Goal: Transaction & Acquisition: Purchase product/service

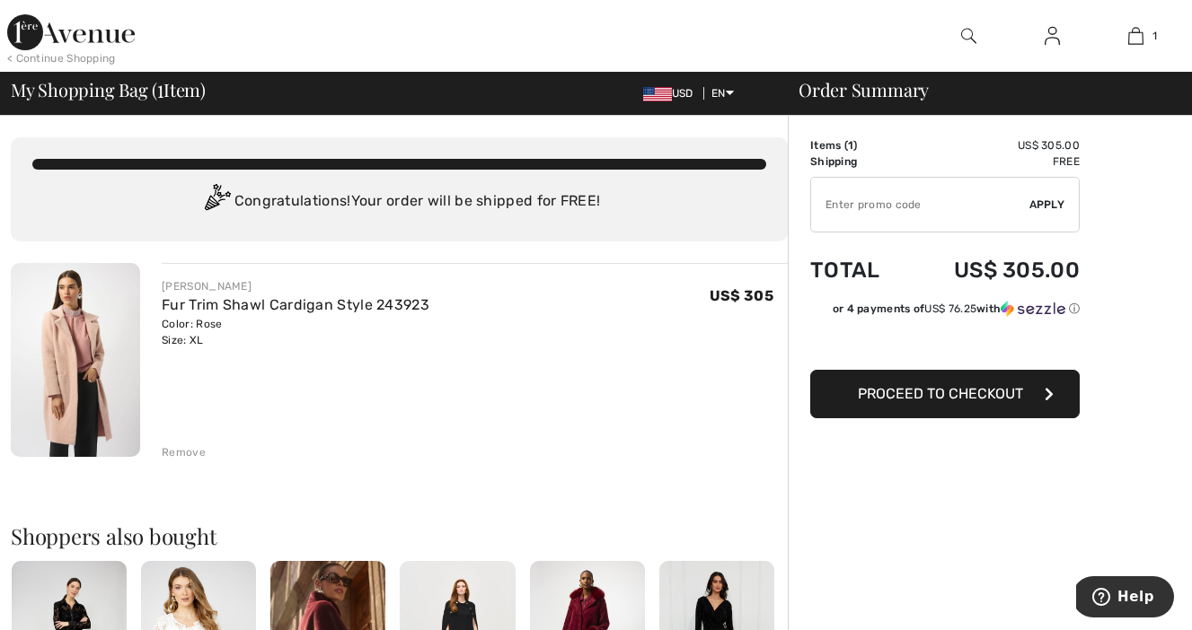
click at [937, 403] on button "Proceed to Checkout" at bounding box center [944, 394] width 269 height 48
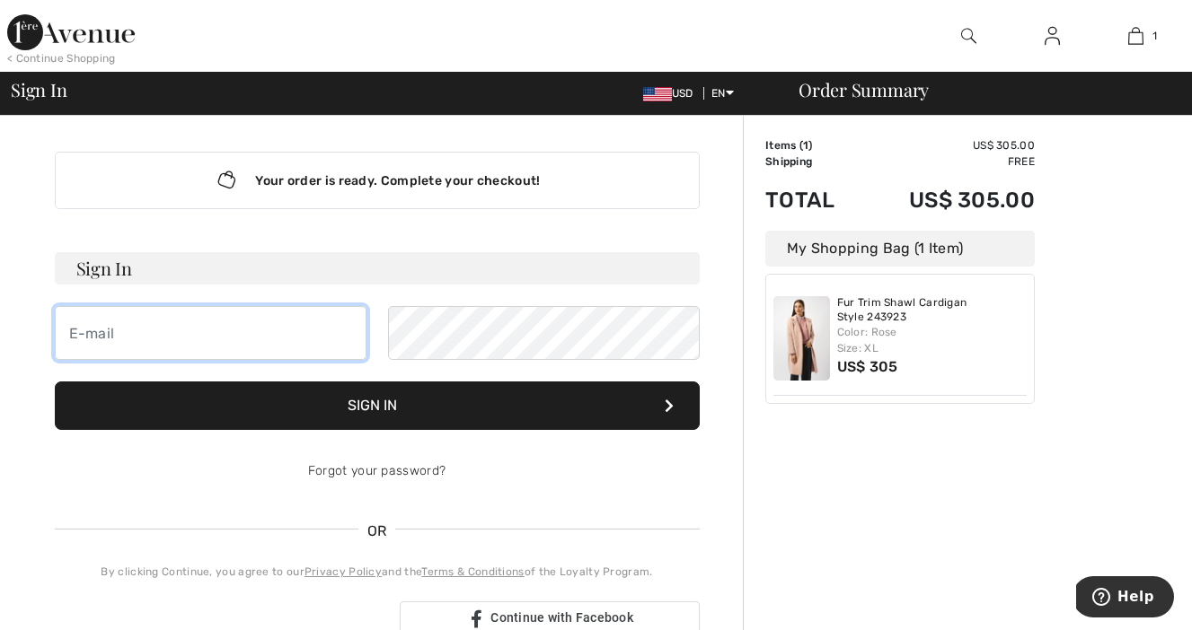
click at [167, 340] on input "email" at bounding box center [211, 333] width 312 height 54
type input "[EMAIL_ADDRESS][DOMAIN_NAME]"
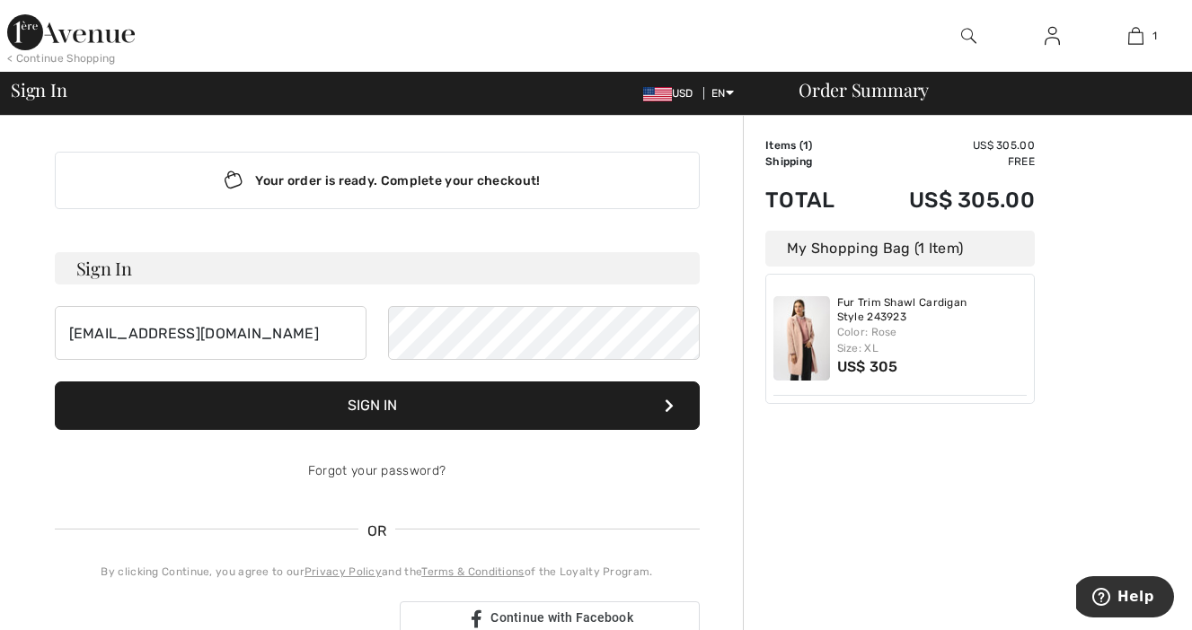
click at [492, 404] on button "Sign In" at bounding box center [377, 406] width 645 height 48
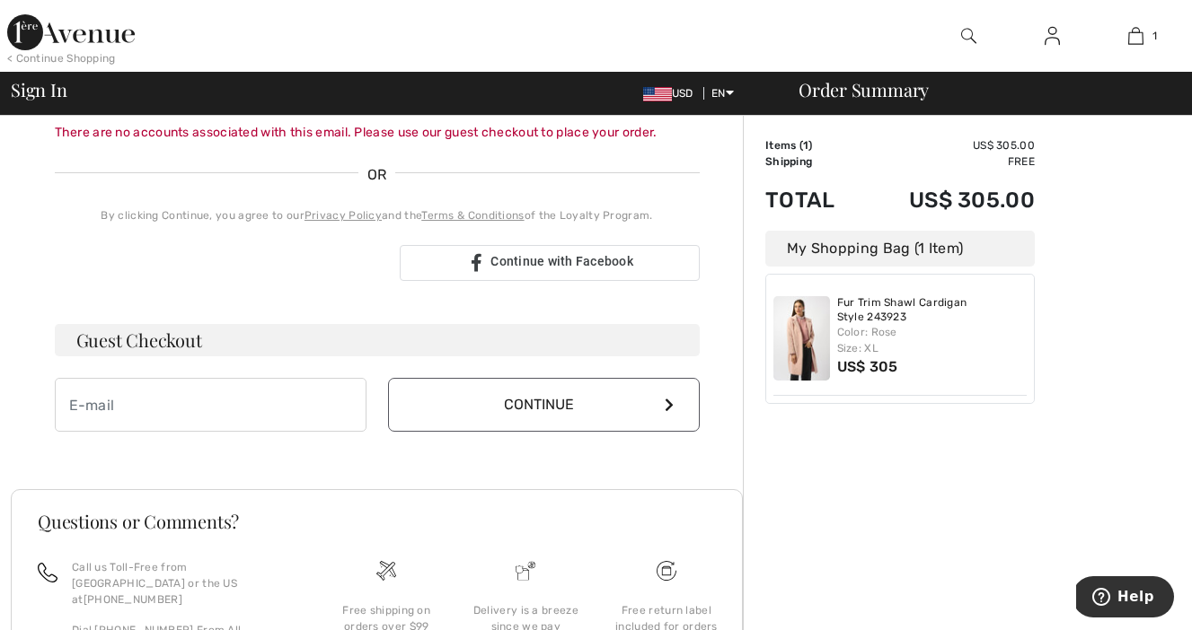
scroll to position [394, 0]
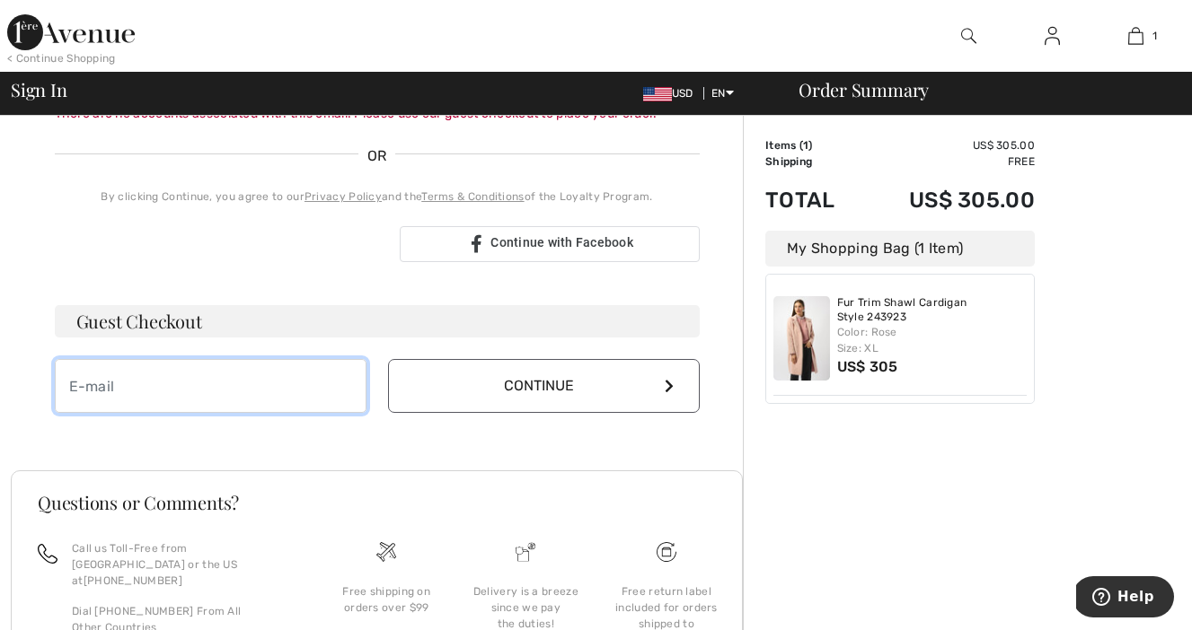
click at [177, 385] on input "email" at bounding box center [211, 386] width 312 height 54
type input "[EMAIL_ADDRESS][DOMAIN_NAME]"
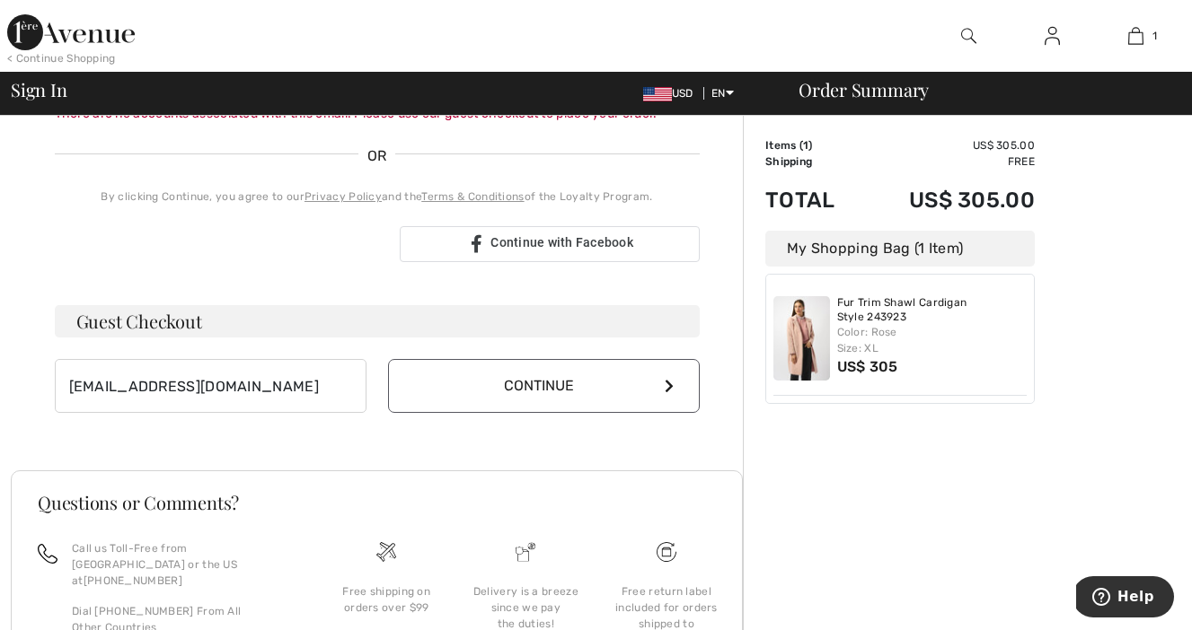
click at [543, 408] on button "Continue" at bounding box center [544, 386] width 312 height 54
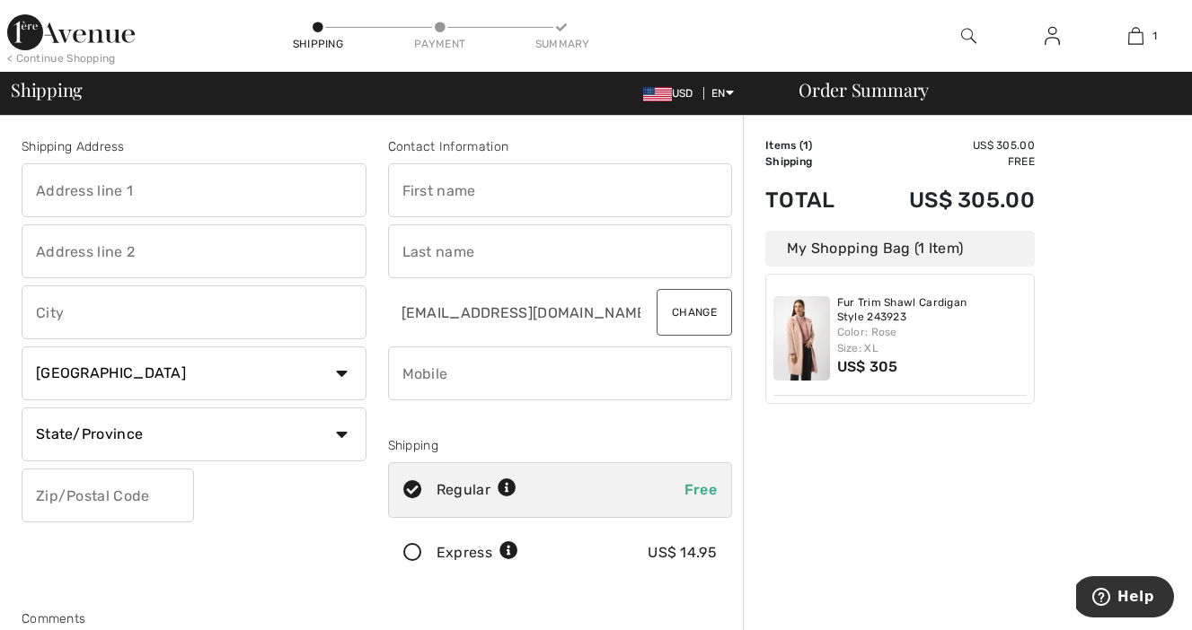
click at [454, 202] on input "text" at bounding box center [560, 190] width 345 height 54
type input "Laura"
type input "PO Box 1385"
type input "Cabot"
select select "US"
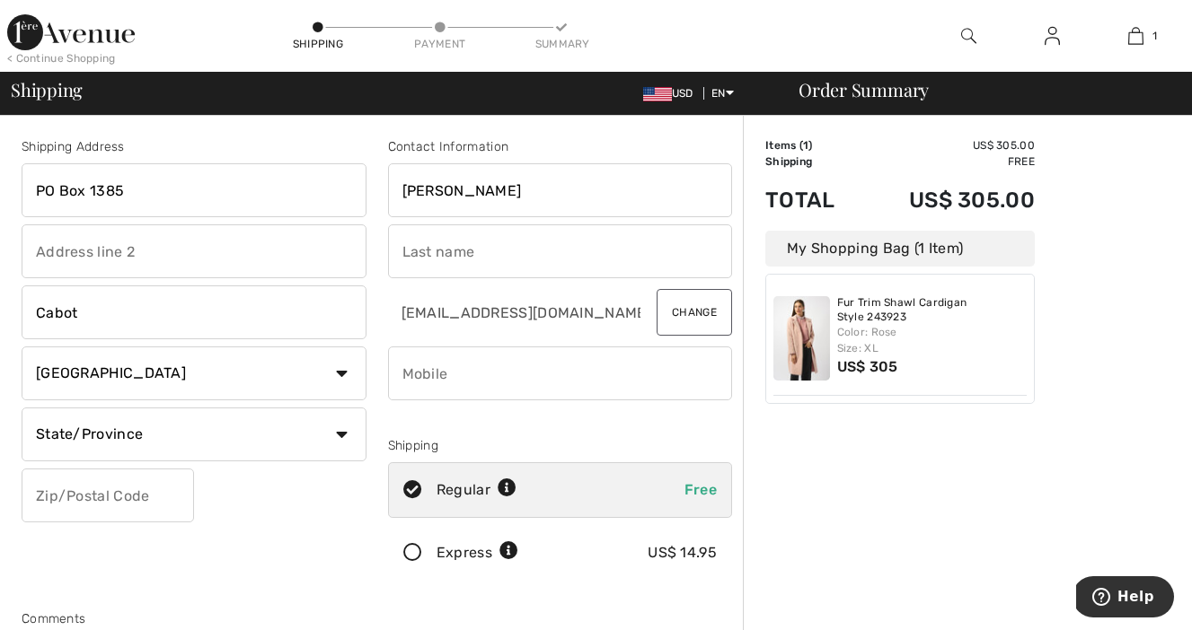
select select "AR"
type input "72023"
type input "Abbott"
type input "5019927171"
drag, startPoint x: 144, startPoint y: 196, endPoint x: 4, endPoint y: 196, distance: 139.2
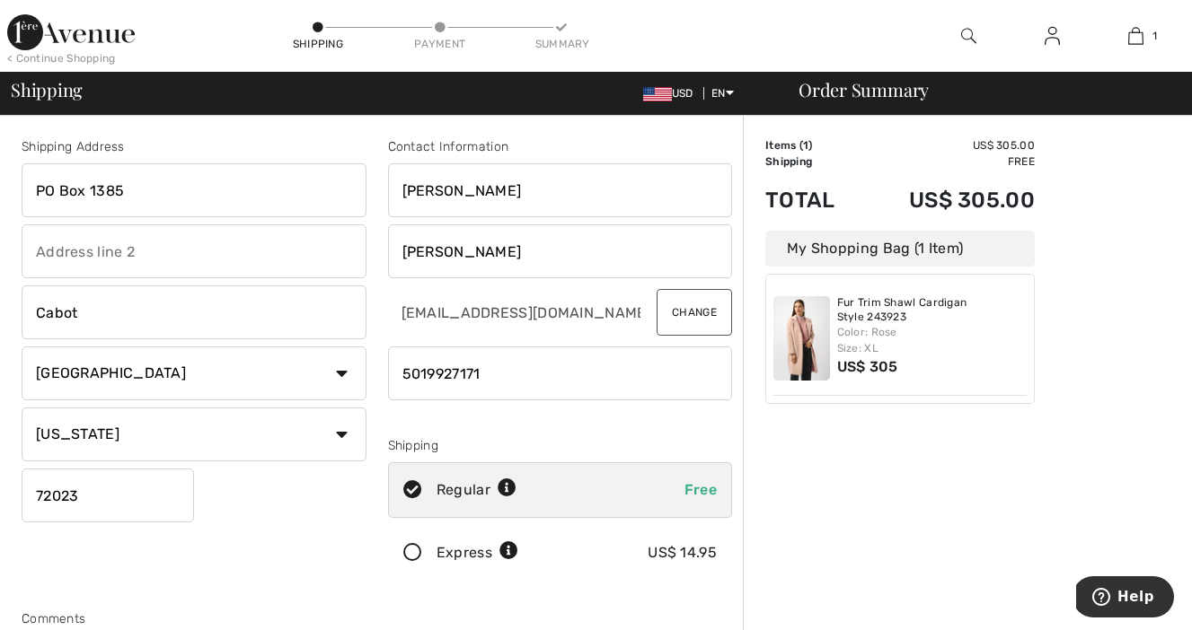
type input "413 cobblestone drive"
click at [420, 557] on icon at bounding box center [413, 553] width 48 height 19
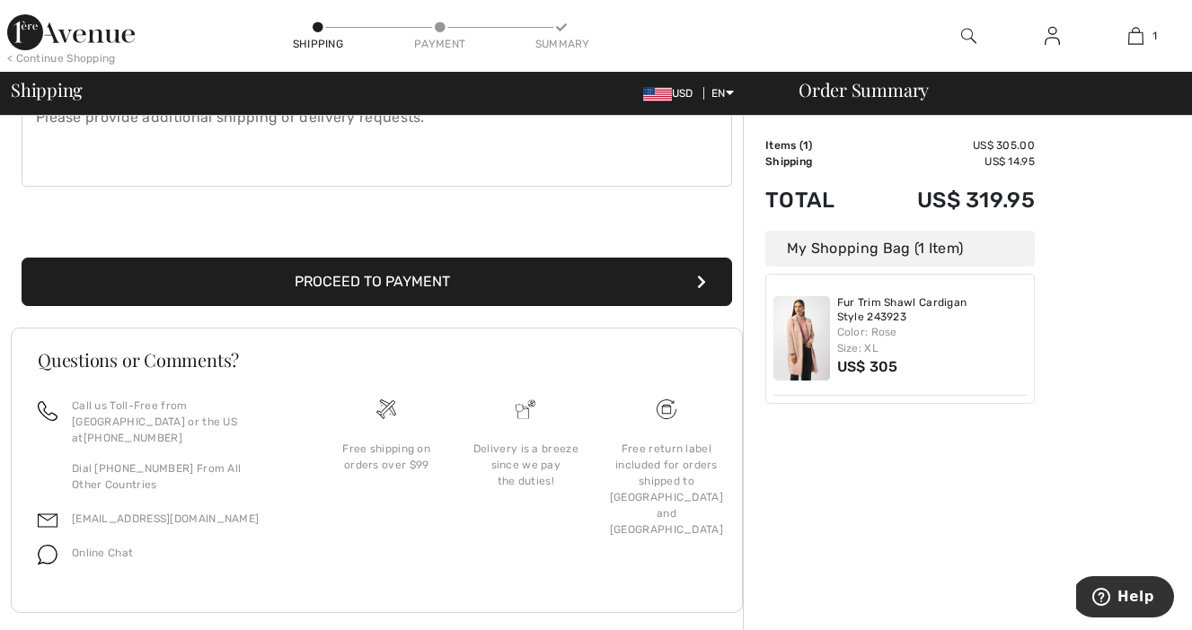
scroll to position [555, 0]
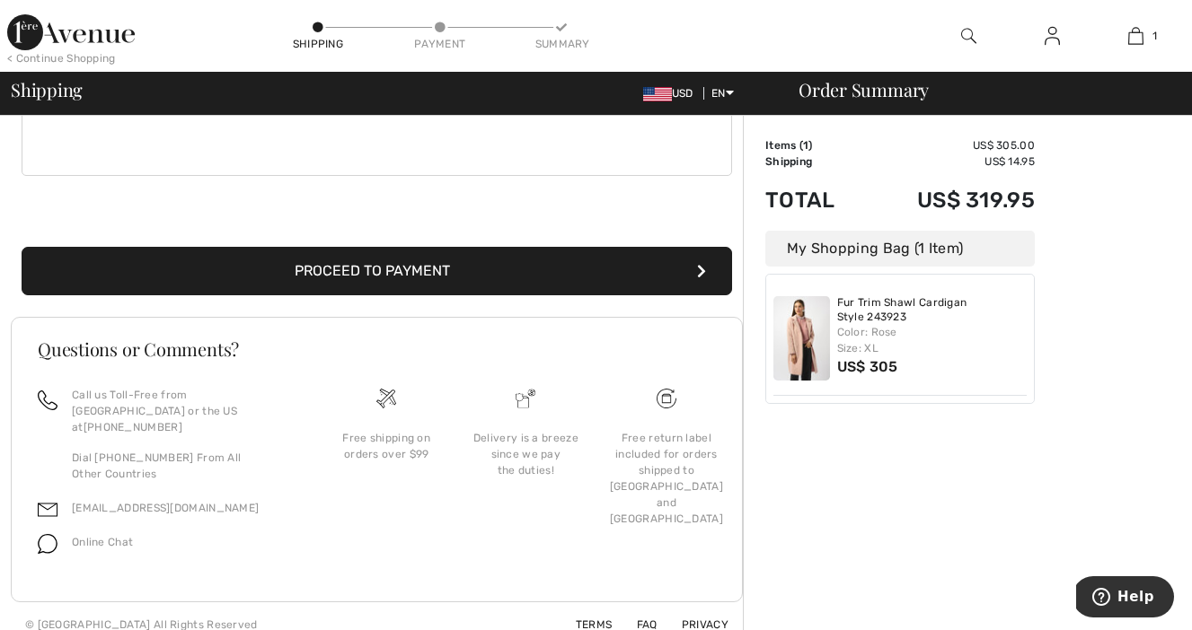
click at [491, 267] on button "Proceed to Payment" at bounding box center [377, 271] width 710 height 48
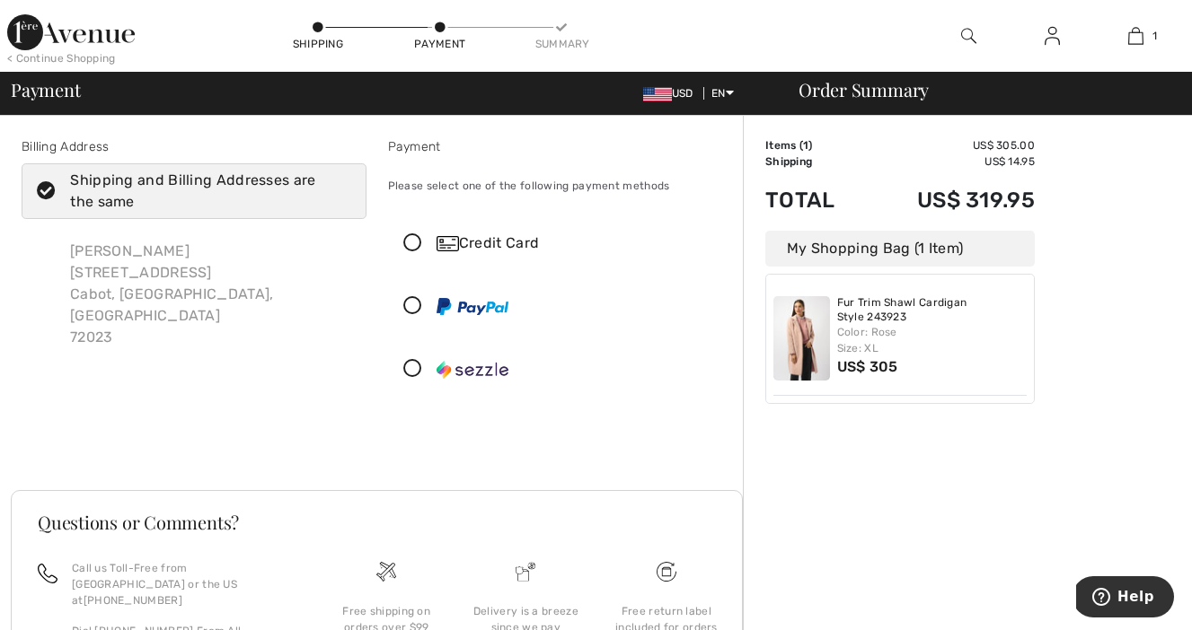
click at [470, 242] on div "Credit Card" at bounding box center [577, 244] width 283 height 22
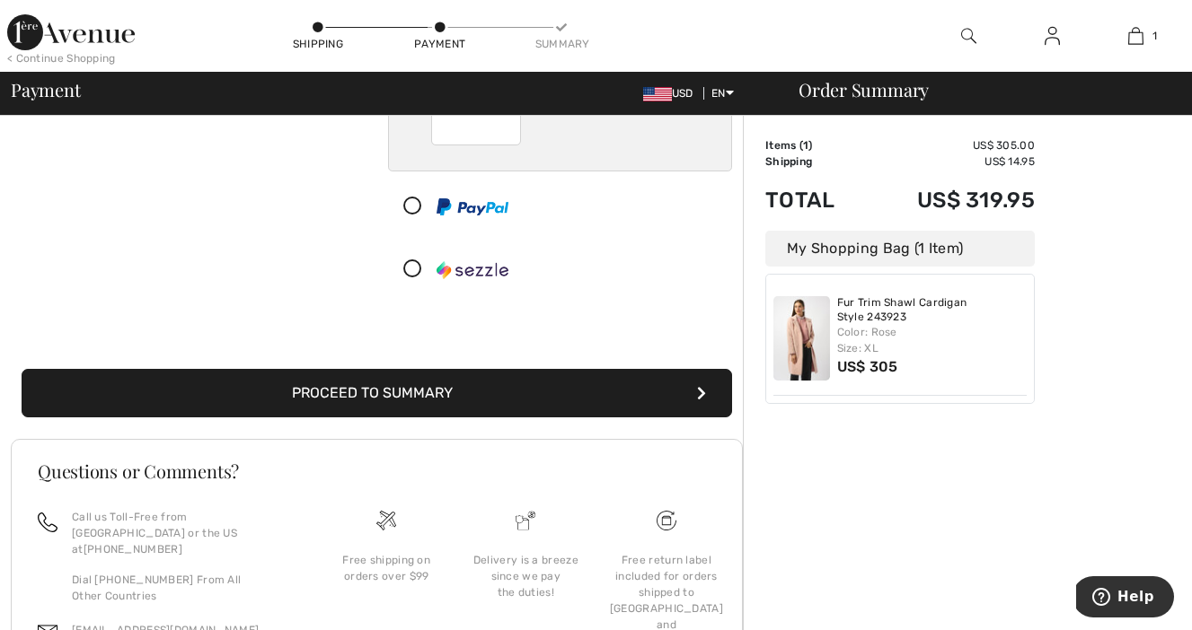
scroll to position [329, 0]
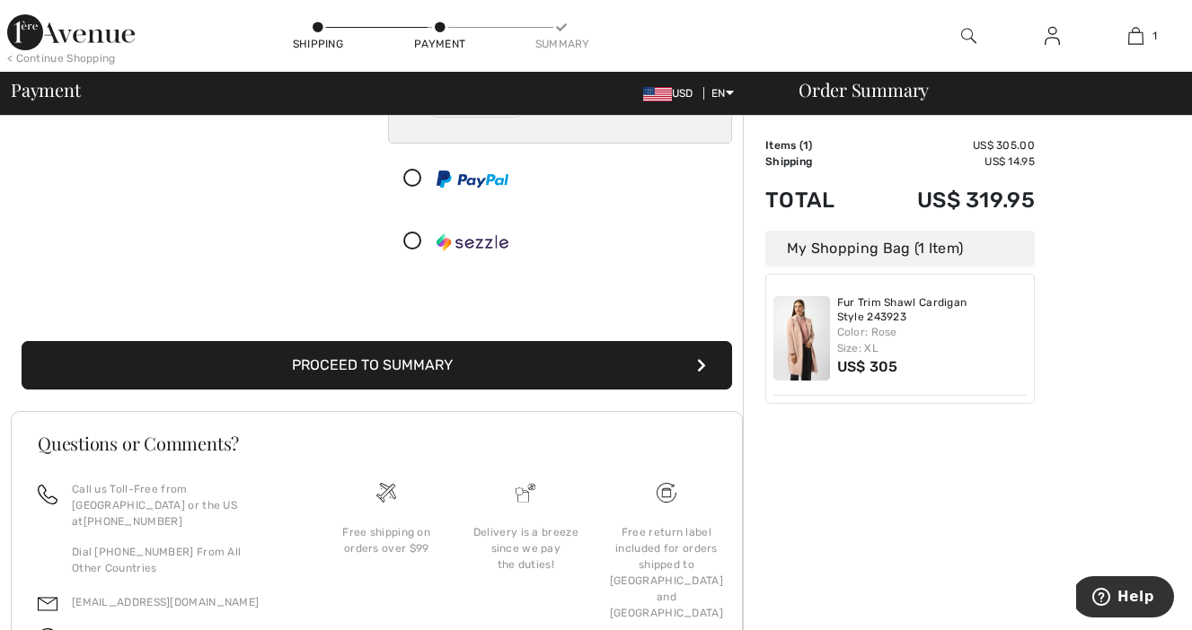
click at [470, 379] on button "Proceed to Summary" at bounding box center [377, 365] width 710 height 48
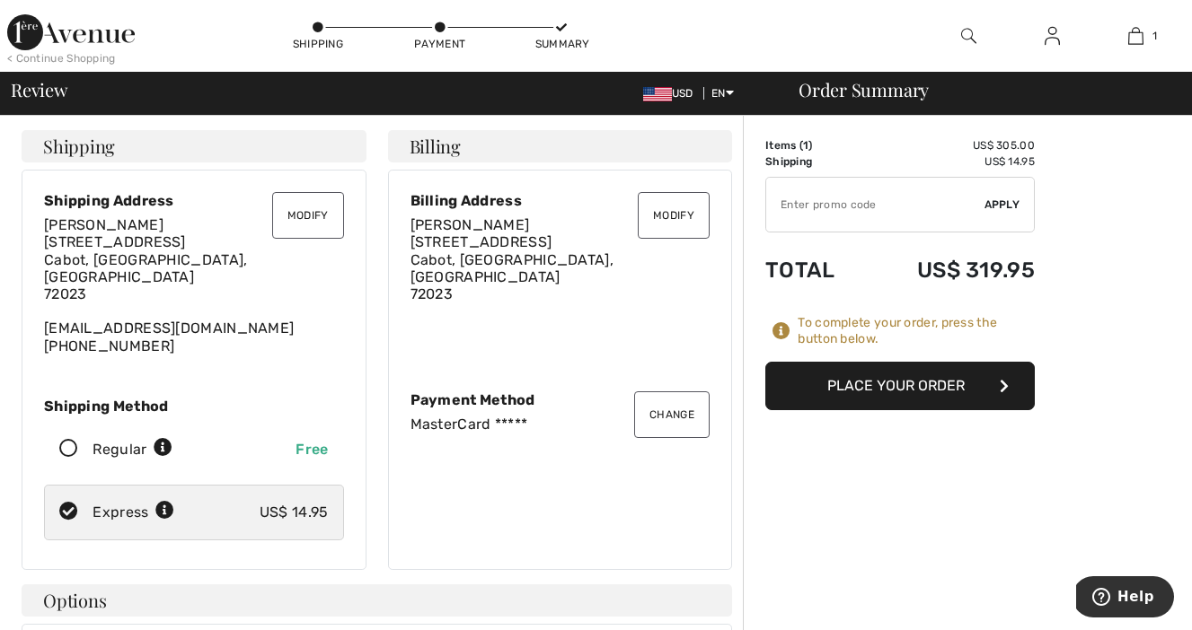
click at [924, 387] on button "Place Your Order" at bounding box center [899, 386] width 269 height 48
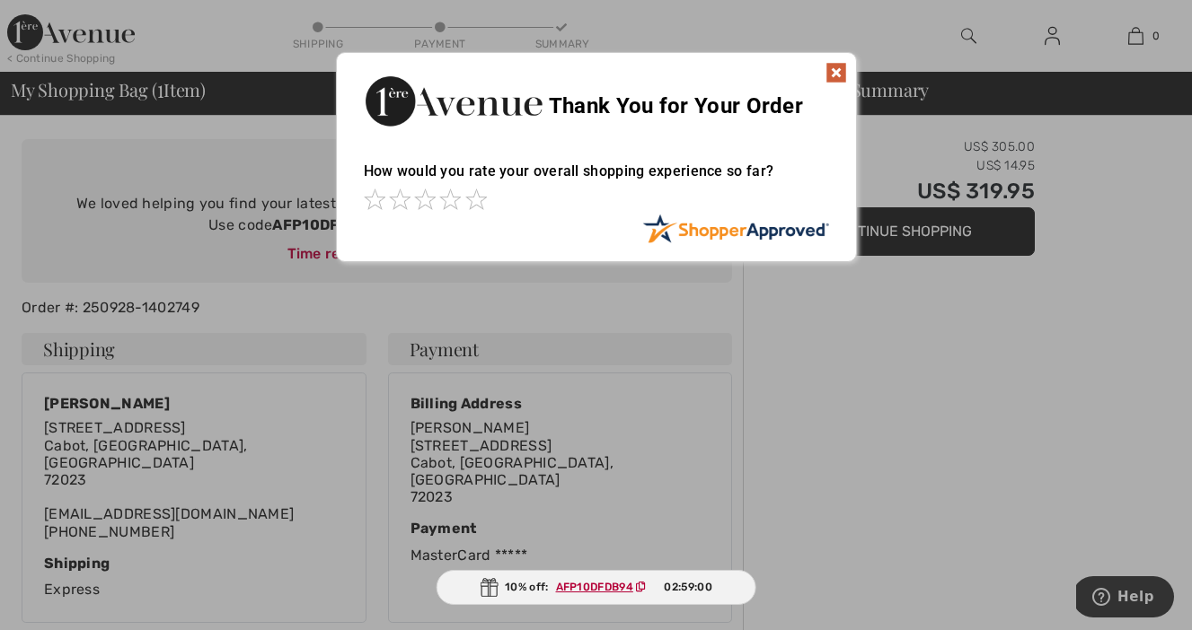
scroll to position [121, 0]
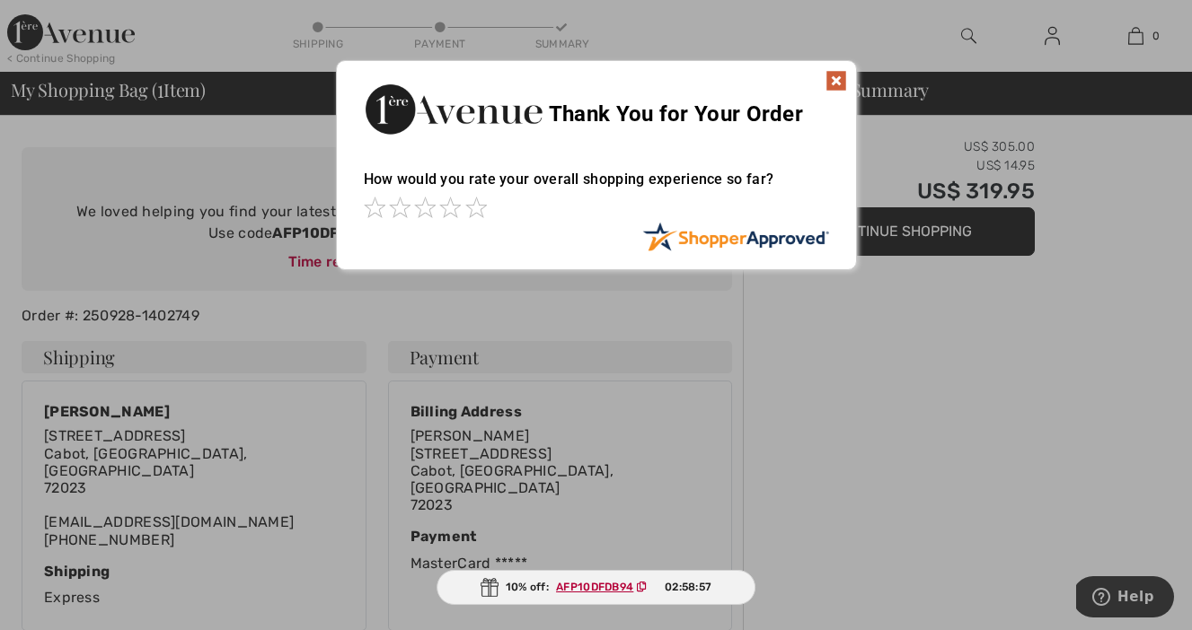
click at [840, 84] on img at bounding box center [836, 81] width 22 height 22
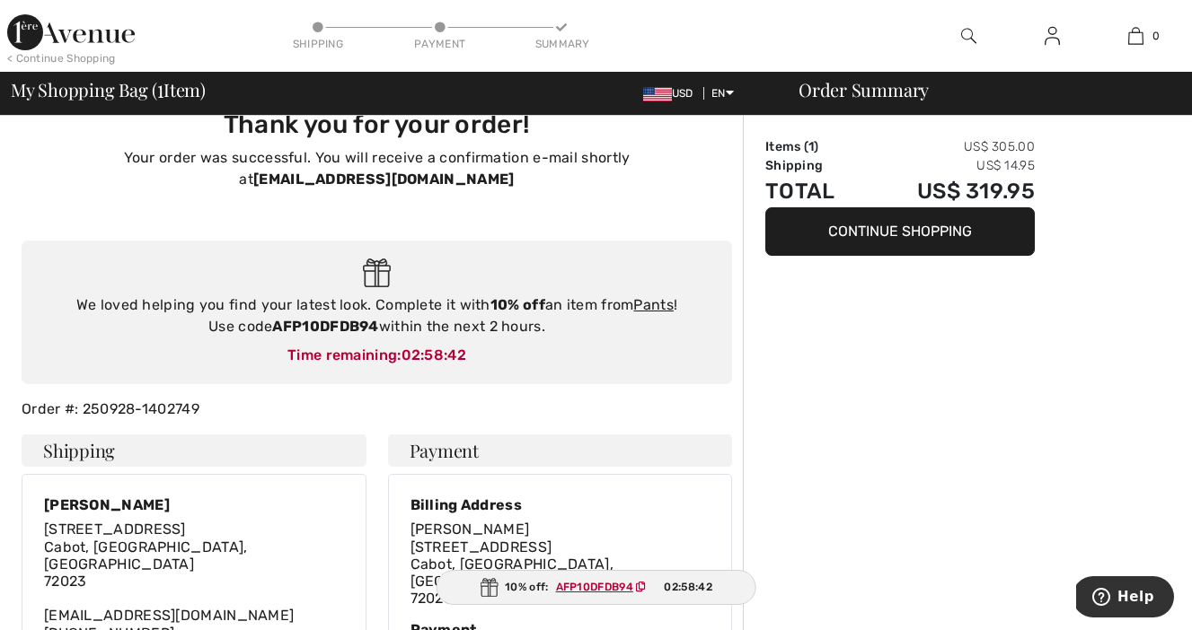
scroll to position [0, 0]
